Goal: Transaction & Acquisition: Purchase product/service

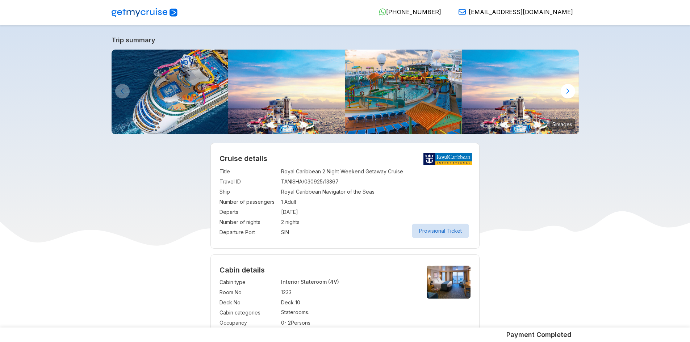
select select "**"
select select "*"
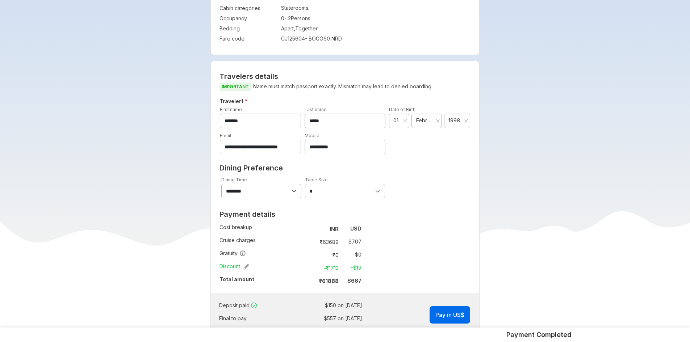
scroll to position [348, 0]
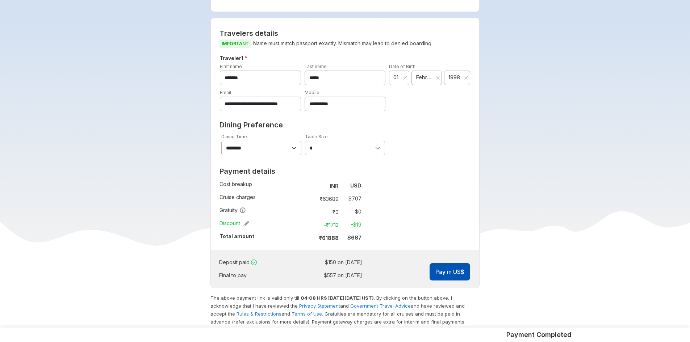
click at [433, 270] on button "Pay in US$" at bounding box center [450, 271] width 41 height 17
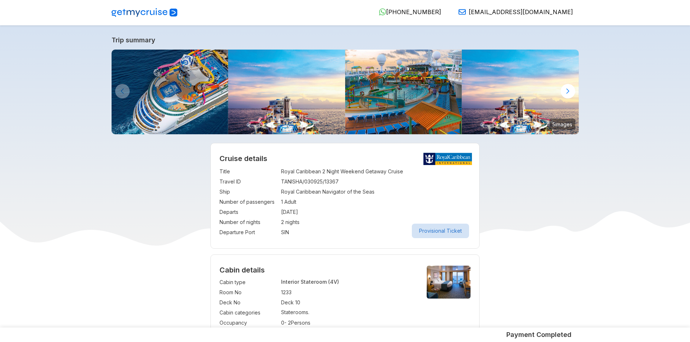
select select "**"
select select "*"
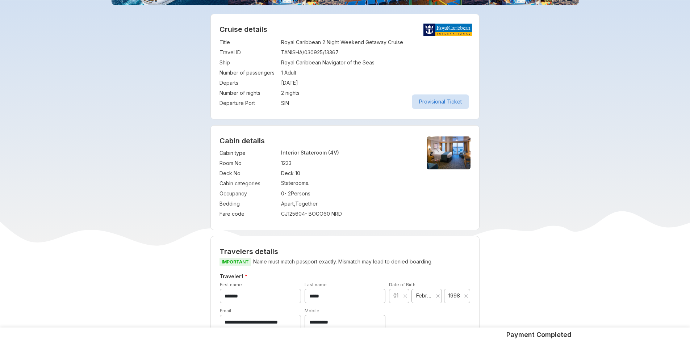
scroll to position [130, 0]
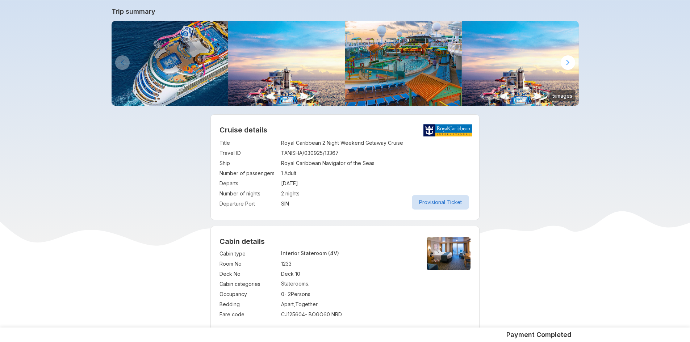
scroll to position [0, 0]
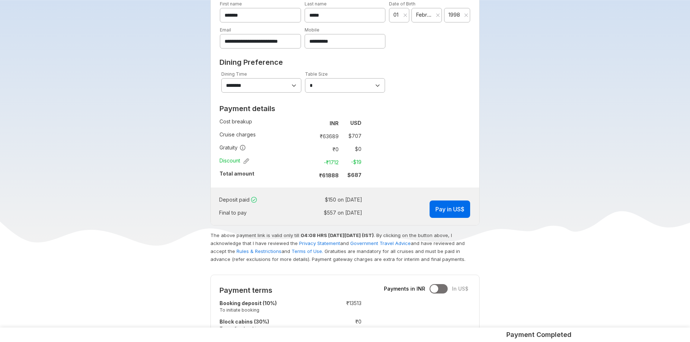
scroll to position [420, 0]
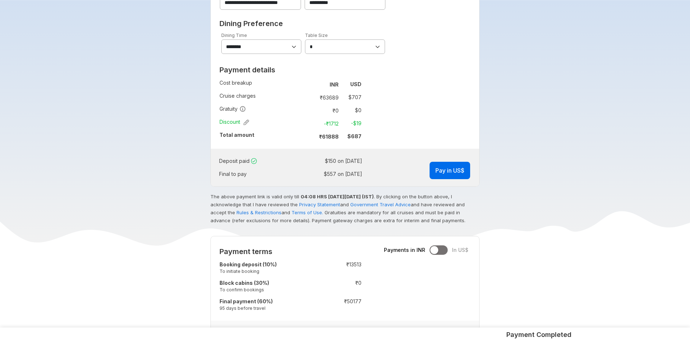
scroll to position [464, 0]
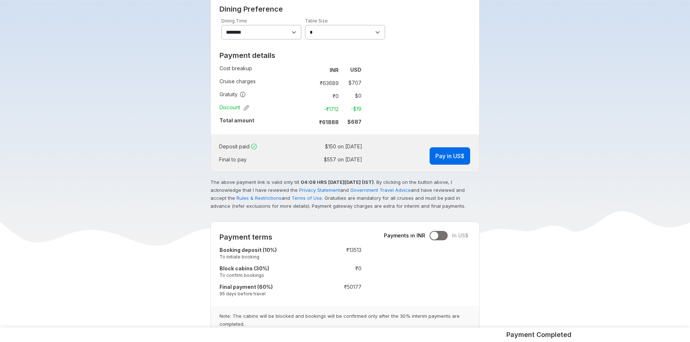
click at [351, 158] on td "$ 557 on [DATE]" at bounding box center [329, 160] width 66 height 10
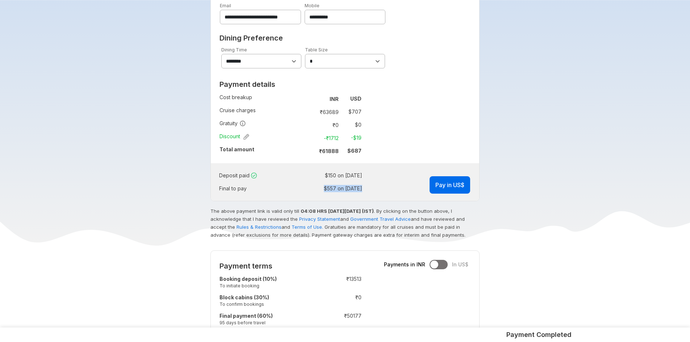
scroll to position [449, 0]
